Goal: Information Seeking & Learning: Learn about a topic

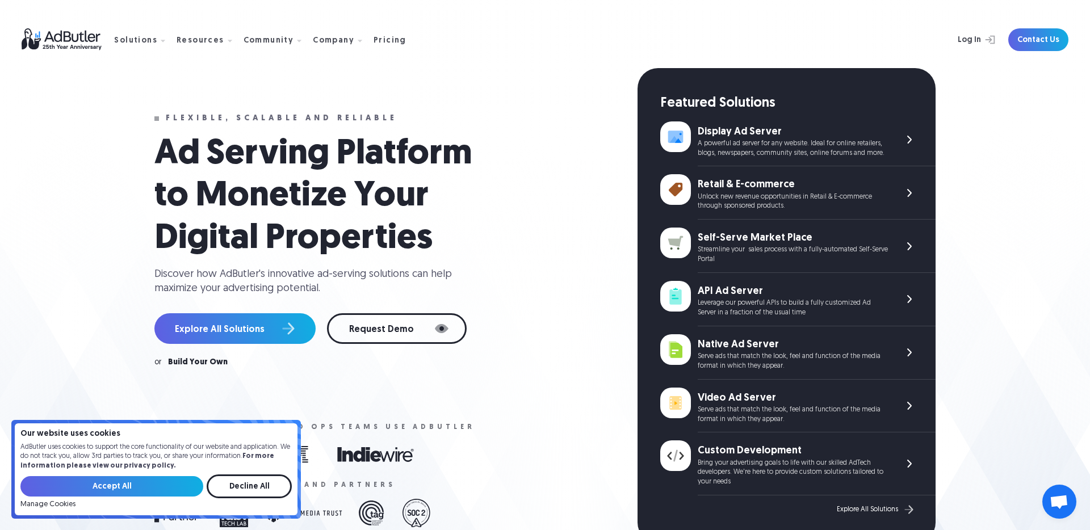
click at [146, 480] on input "Accept All" at bounding box center [111, 486] width 183 height 20
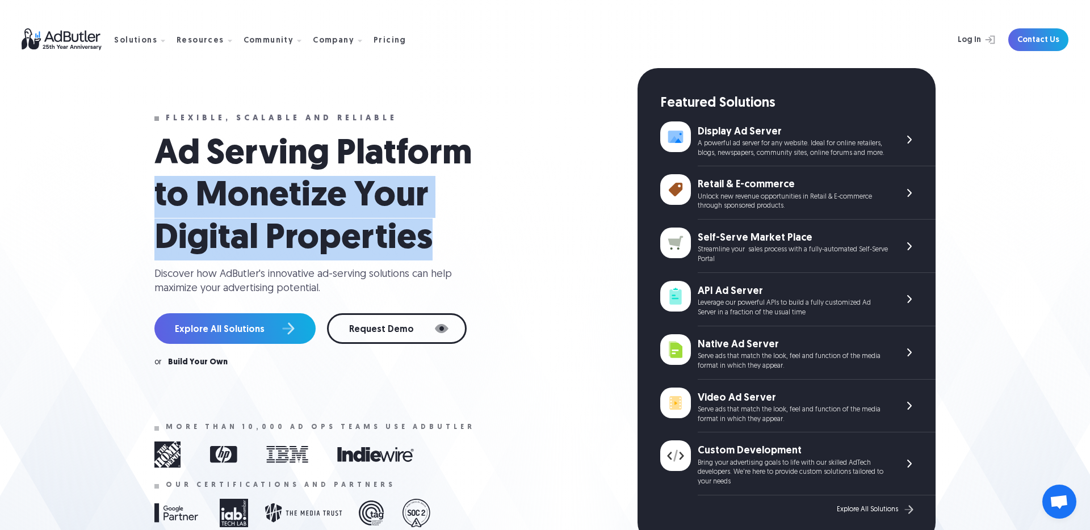
drag, startPoint x: 157, startPoint y: 191, endPoint x: 436, endPoint y: 240, distance: 282.5
click at [436, 240] on h1 "Ad Serving Platform to Monetize Your Digital Properties" at bounding box center [324, 197] width 341 height 127
click at [382, 40] on div "Pricing" at bounding box center [390, 41] width 33 height 8
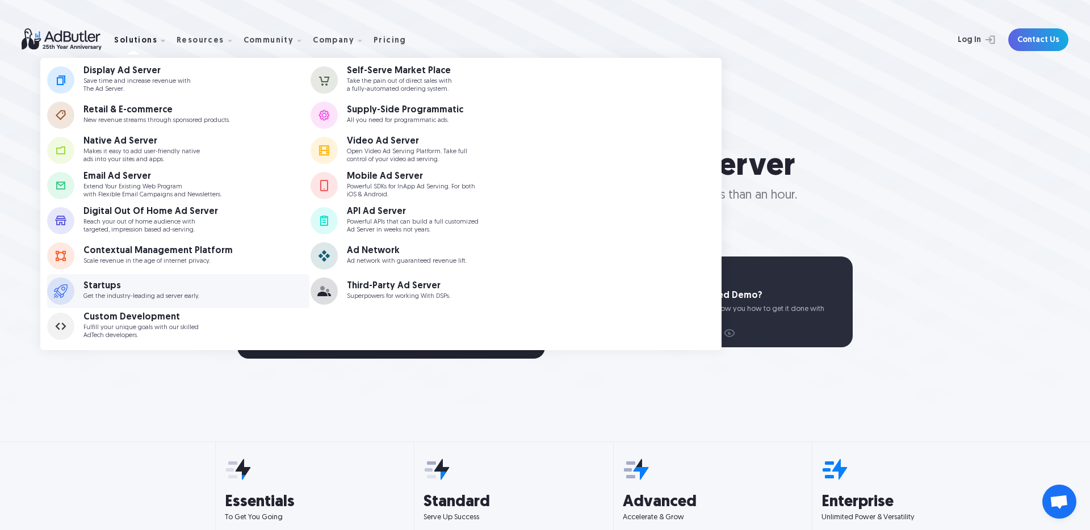
click at [123, 295] on p "Get the industry-leading ad server early." at bounding box center [141, 296] width 116 height 7
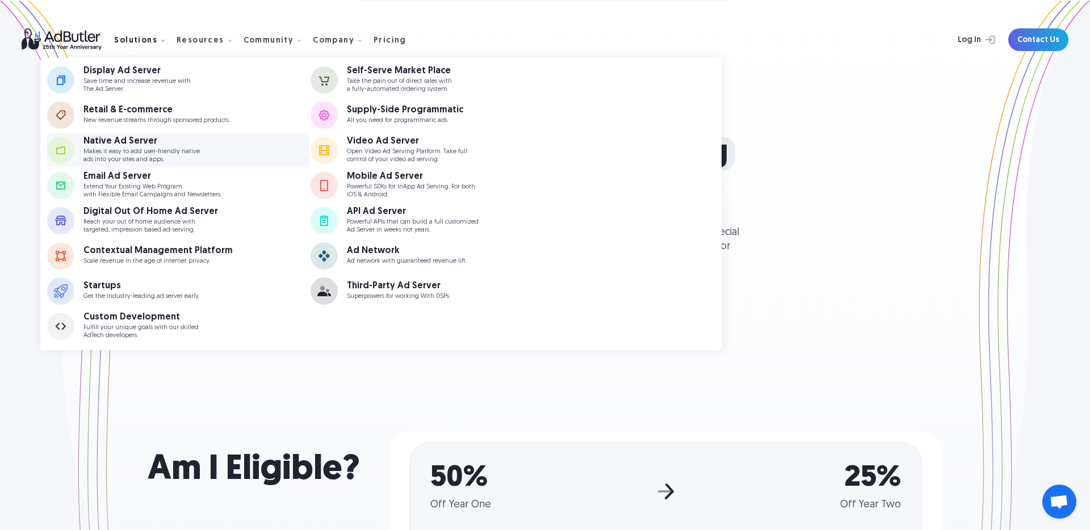
click at [123, 150] on p "Makes it easy to add user-friendly native ads into your sites and apps." at bounding box center [141, 155] width 116 height 15
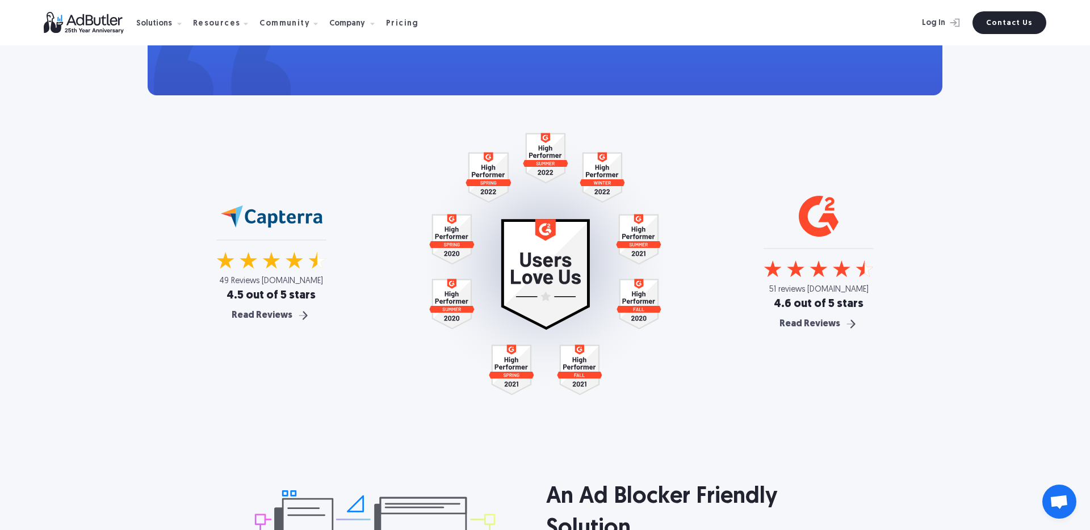
scroll to position [2014, 0]
